Goal: Check status: Check status

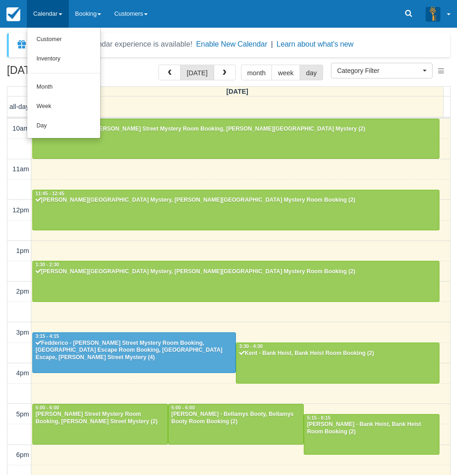
select select
click at [43, 123] on link "Day" at bounding box center [63, 125] width 73 height 19
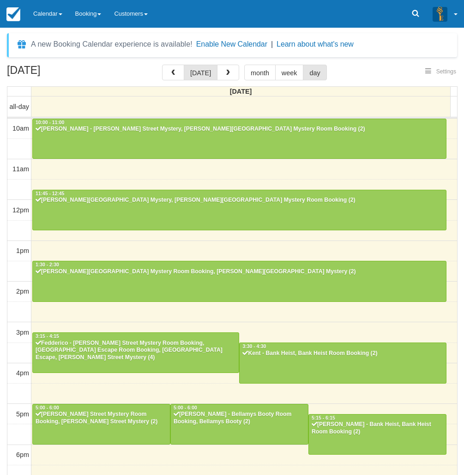
select select
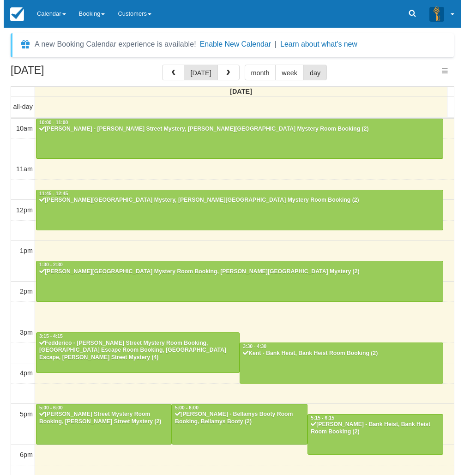
scroll to position [126, 0]
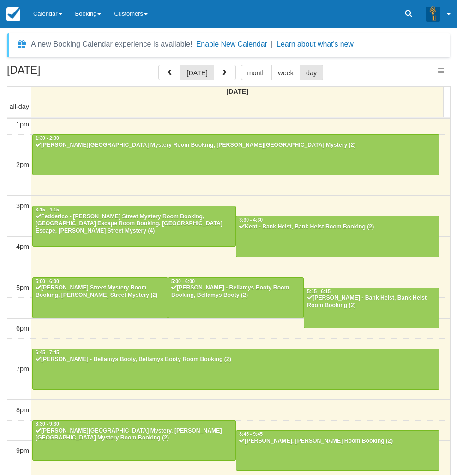
select select
click at [223, 77] on button "button" at bounding box center [225, 73] width 22 height 16
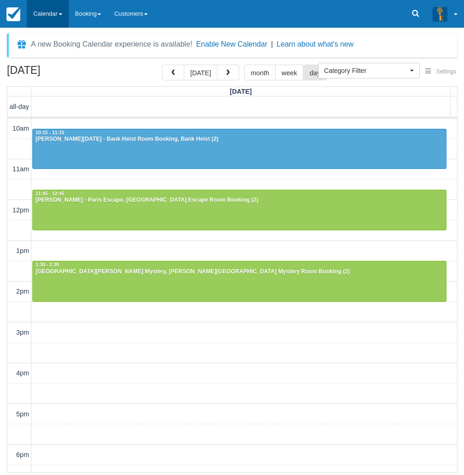
click at [57, 21] on link "Calendar" at bounding box center [48, 14] width 42 height 28
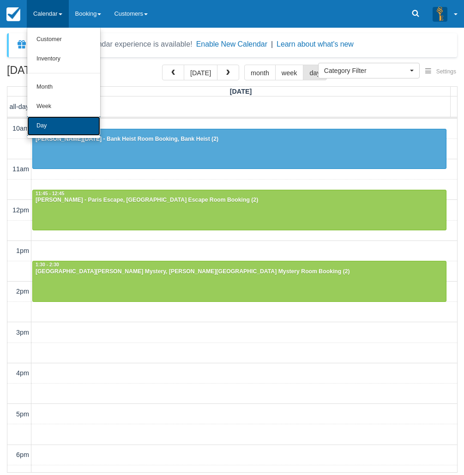
click at [62, 127] on link "Day" at bounding box center [63, 125] width 73 height 19
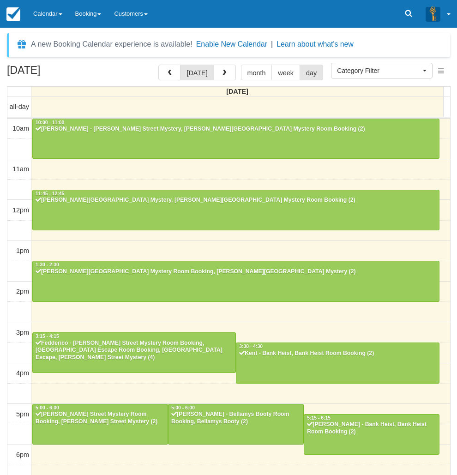
select select
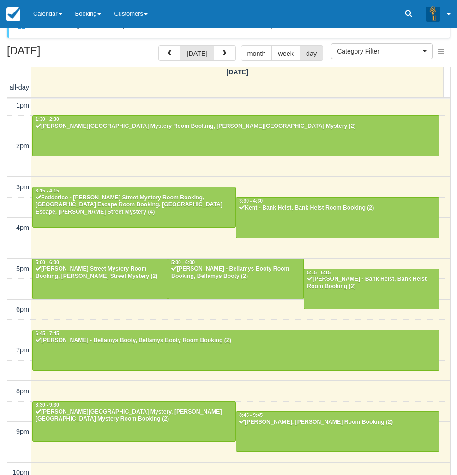
scroll to position [30, 0]
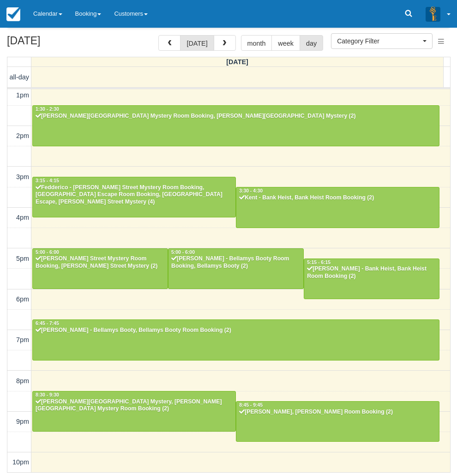
click at [282, 380] on div "10am 11am 12pm 1pm 2pm 3pm 4pm 5pm 6pm 7pm 8pm 9pm 10pm 10:00 - 11:00 [PERSON_N…" at bounding box center [228, 218] width 443 height 510
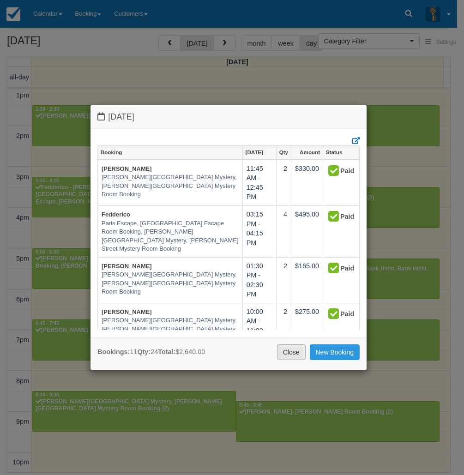
click at [278, 351] on link "Close" at bounding box center [291, 352] width 29 height 16
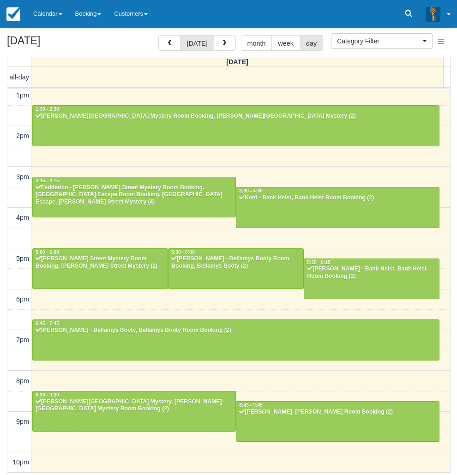
click at [176, 39] on button "button" at bounding box center [169, 43] width 22 height 16
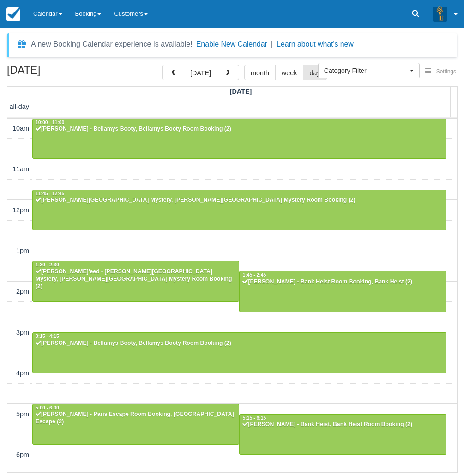
click at [280, 248] on div "10am 11am 12pm 1pm 2pm 3pm 4pm 5pm 6pm 7pm 8pm 9pm 10pm 10:00 - 11:00 [PERSON_N…" at bounding box center [232, 374] width 450 height 510
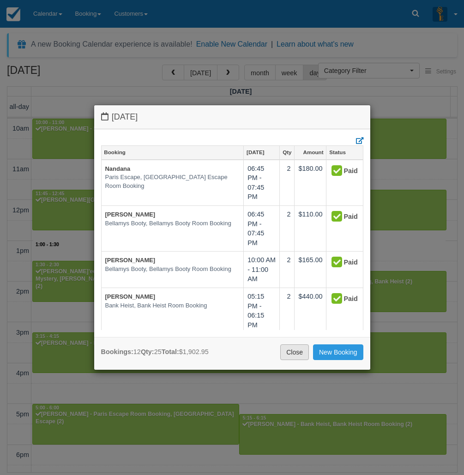
click at [286, 347] on link "Close" at bounding box center [294, 352] width 29 height 16
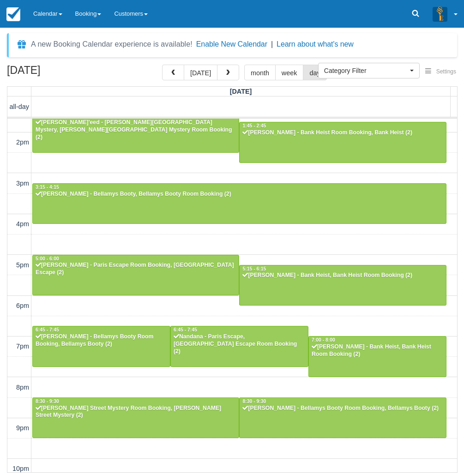
scroll to position [156, 0]
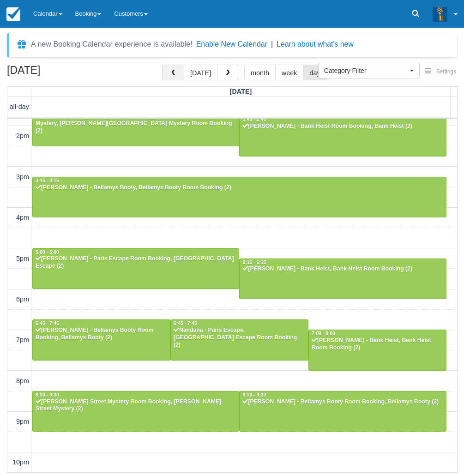
click at [181, 70] on button "button" at bounding box center [173, 73] width 22 height 16
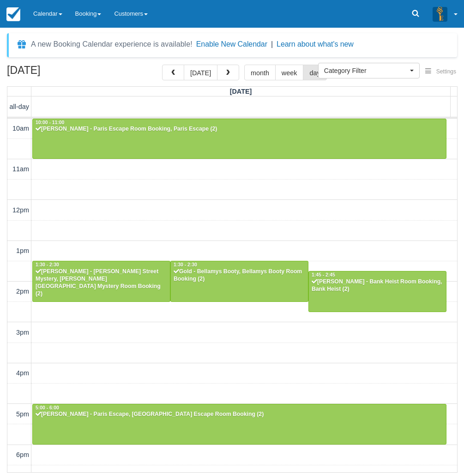
click at [236, 219] on div "10am 11am 12pm 1pm 2pm 3pm 4pm 5pm 6pm 7pm 8pm 9pm 10pm 10:00 - 11:00 [PERSON_N…" at bounding box center [232, 374] width 450 height 510
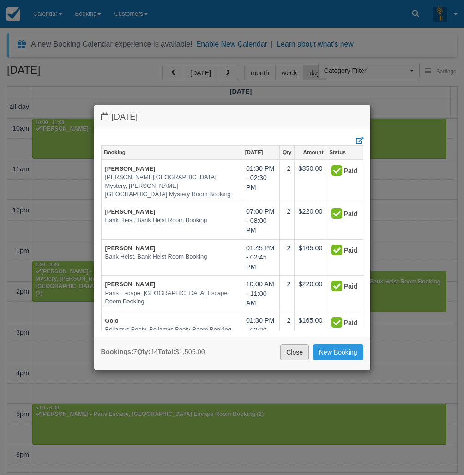
click at [295, 354] on link "Close" at bounding box center [294, 352] width 29 height 16
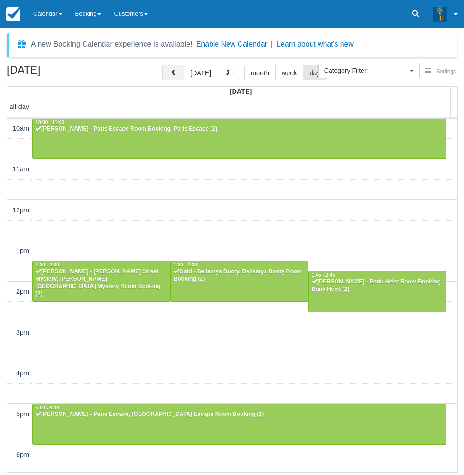
click at [176, 70] on span "button" at bounding box center [173, 73] width 6 height 6
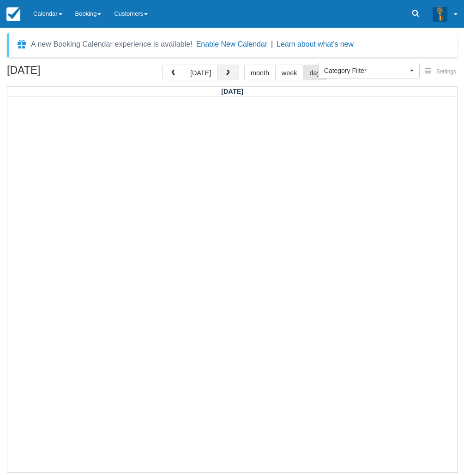
click at [227, 72] on span "button" at bounding box center [228, 73] width 6 height 6
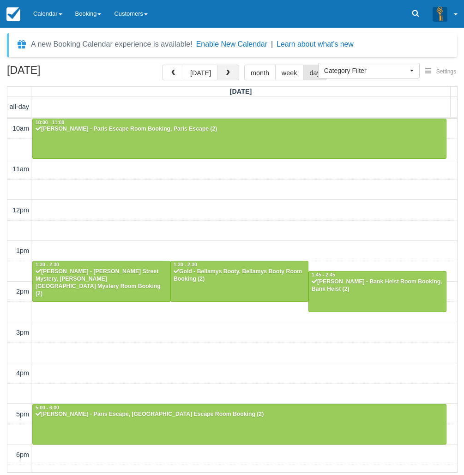
scroll to position [156, 0]
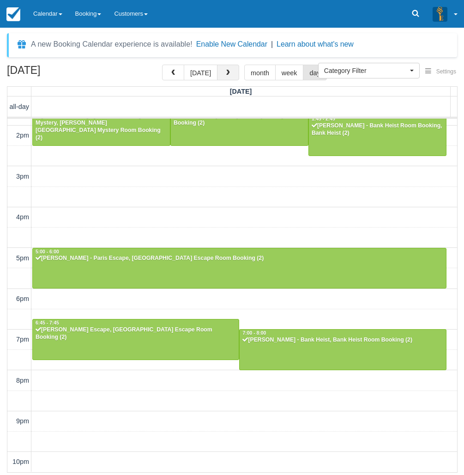
click at [227, 72] on span "button" at bounding box center [228, 73] width 6 height 6
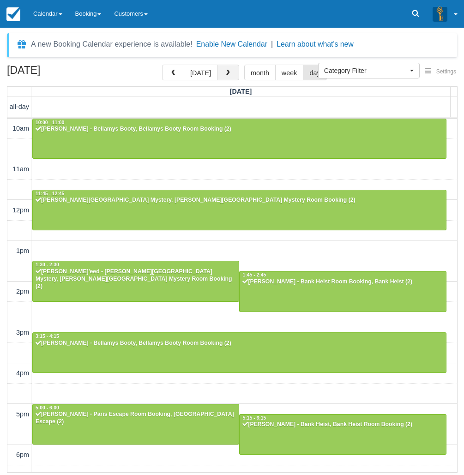
scroll to position [156, 0]
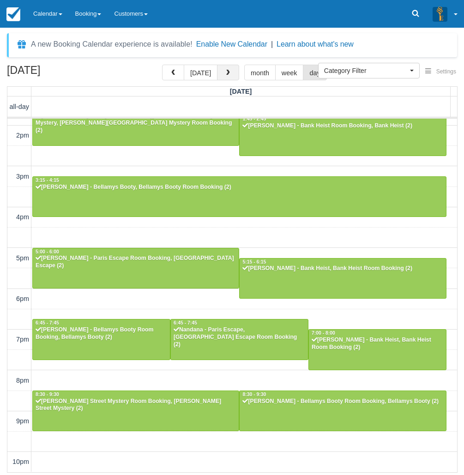
click at [227, 72] on span "button" at bounding box center [228, 73] width 6 height 6
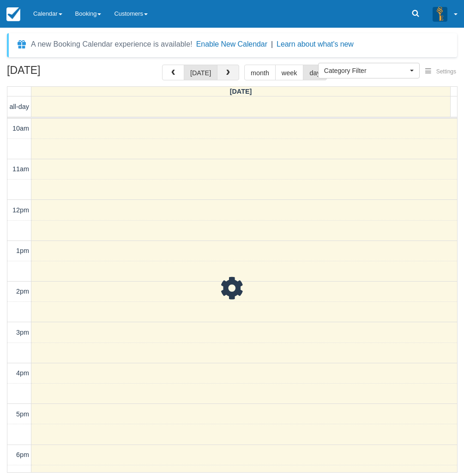
scroll to position [156, 0]
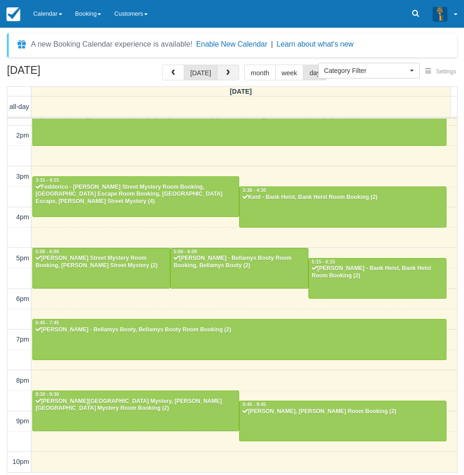
click at [227, 72] on span "button" at bounding box center [228, 73] width 6 height 6
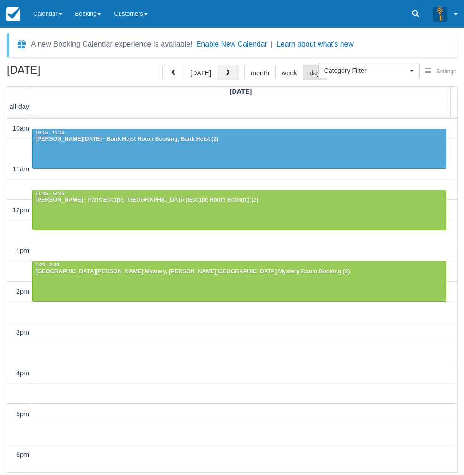
click at [226, 75] on span "button" at bounding box center [228, 73] width 6 height 6
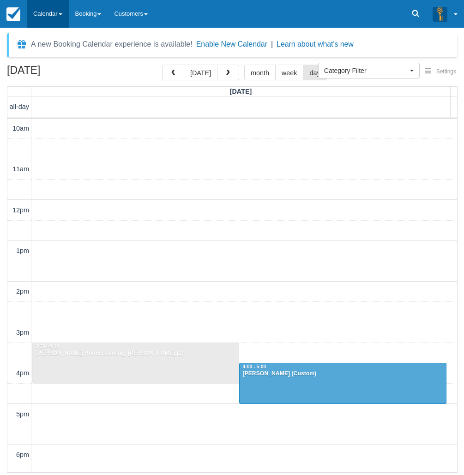
click at [49, 9] on link "Calendar" at bounding box center [48, 14] width 42 height 28
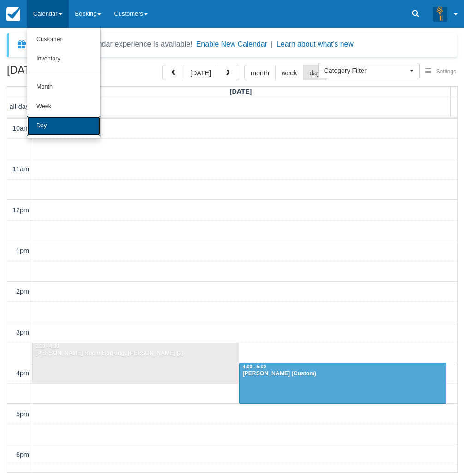
click at [53, 123] on link "Day" at bounding box center [63, 125] width 73 height 19
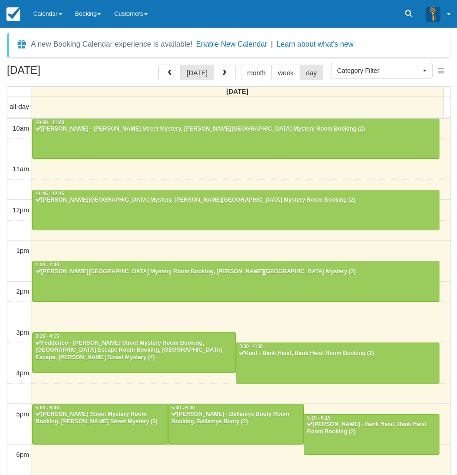
select select
